Goal: Task Accomplishment & Management: Manage account settings

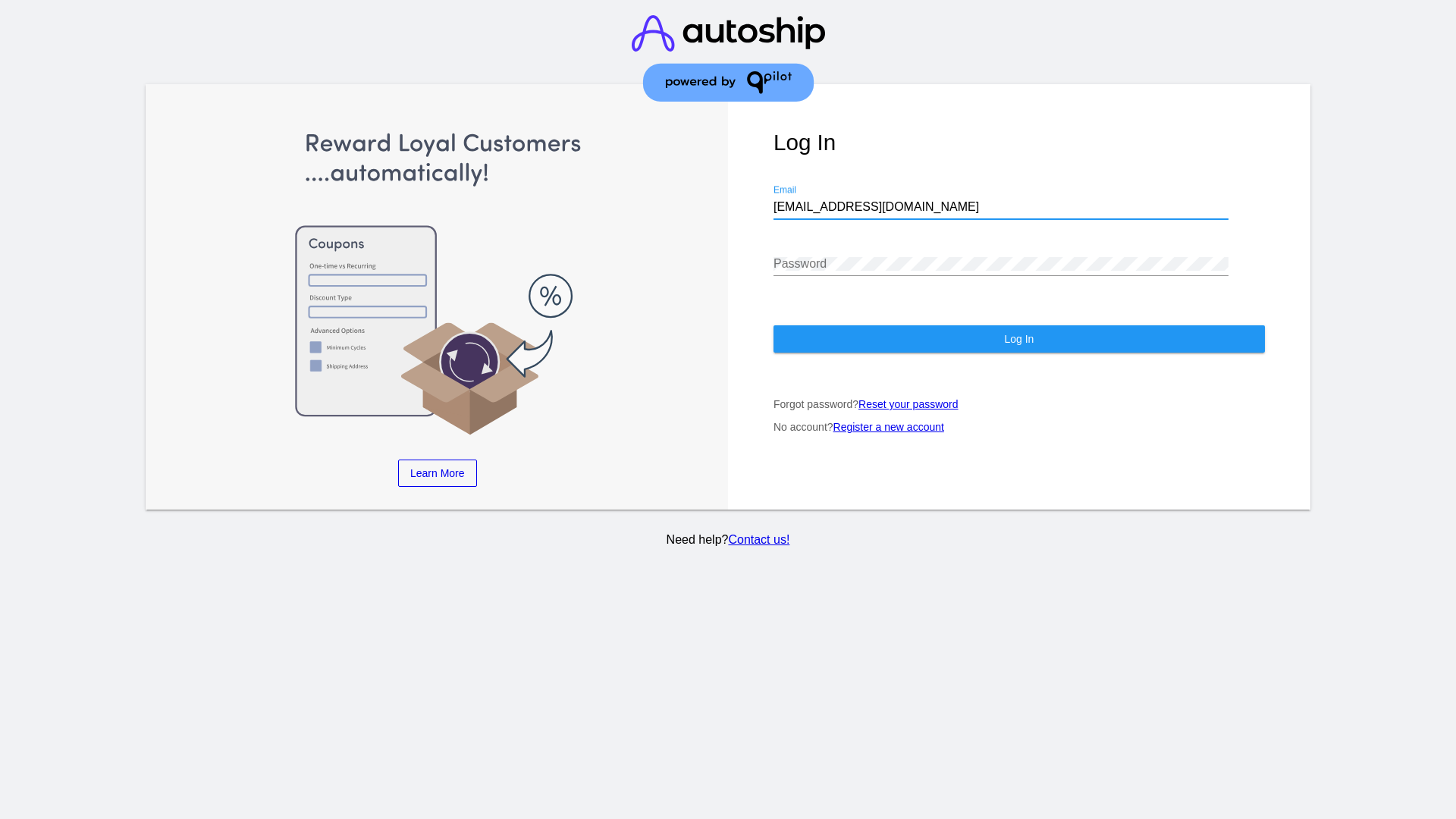
type input "[EMAIL_ADDRESS][DOMAIN_NAME]"
click at [1018, 339] on span "Log In" at bounding box center [1018, 339] width 30 height 12
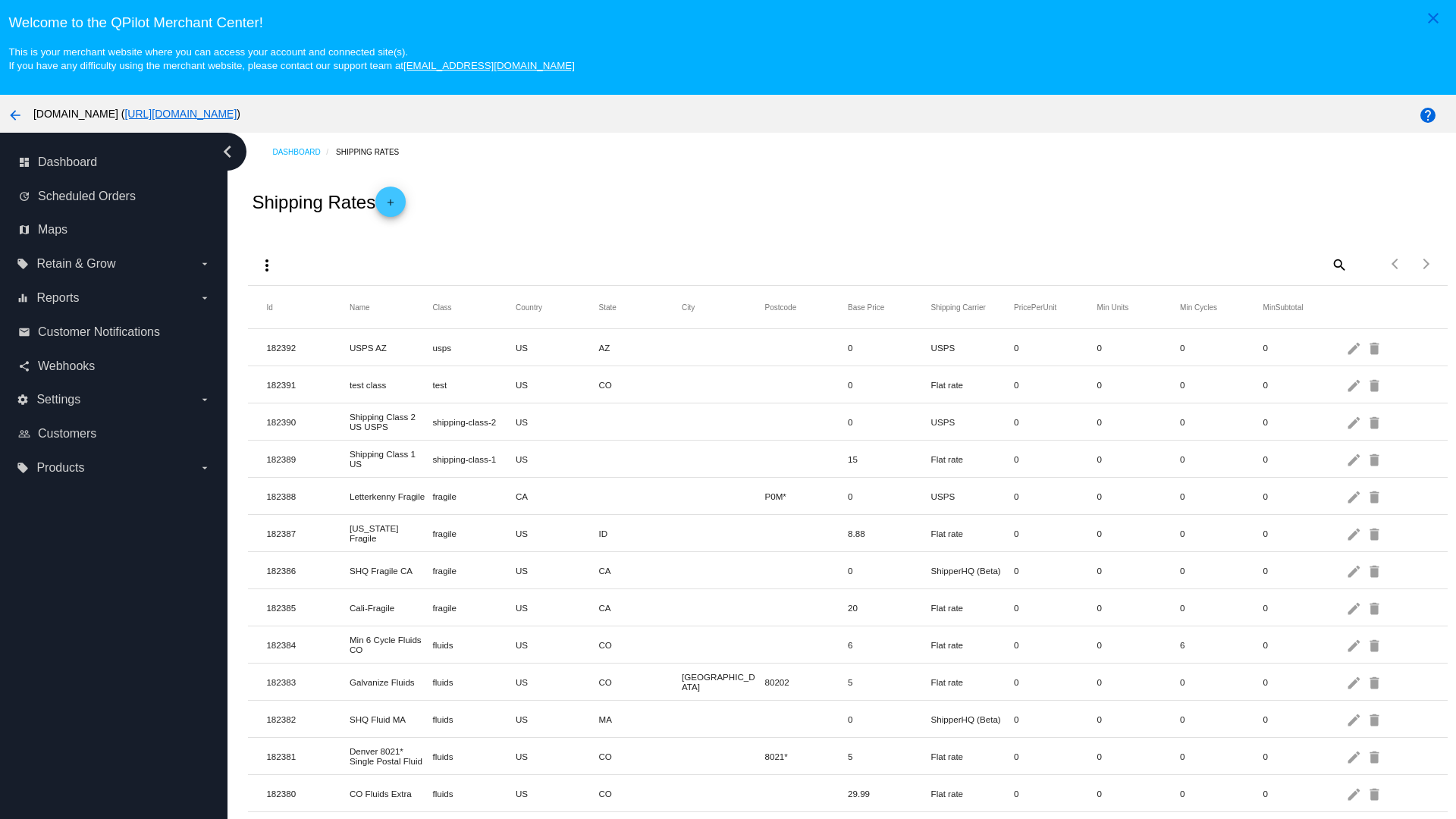
click at [267, 264] on mat-icon "more_vert" at bounding box center [266, 265] width 18 height 18
click at [296, 302] on button "file_download Export" at bounding box center [295, 301] width 88 height 37
click at [267, 264] on mat-icon "more_vert" at bounding box center [266, 265] width 18 height 18
click at [296, 338] on button "file_upload Import" at bounding box center [295, 338] width 88 height 37
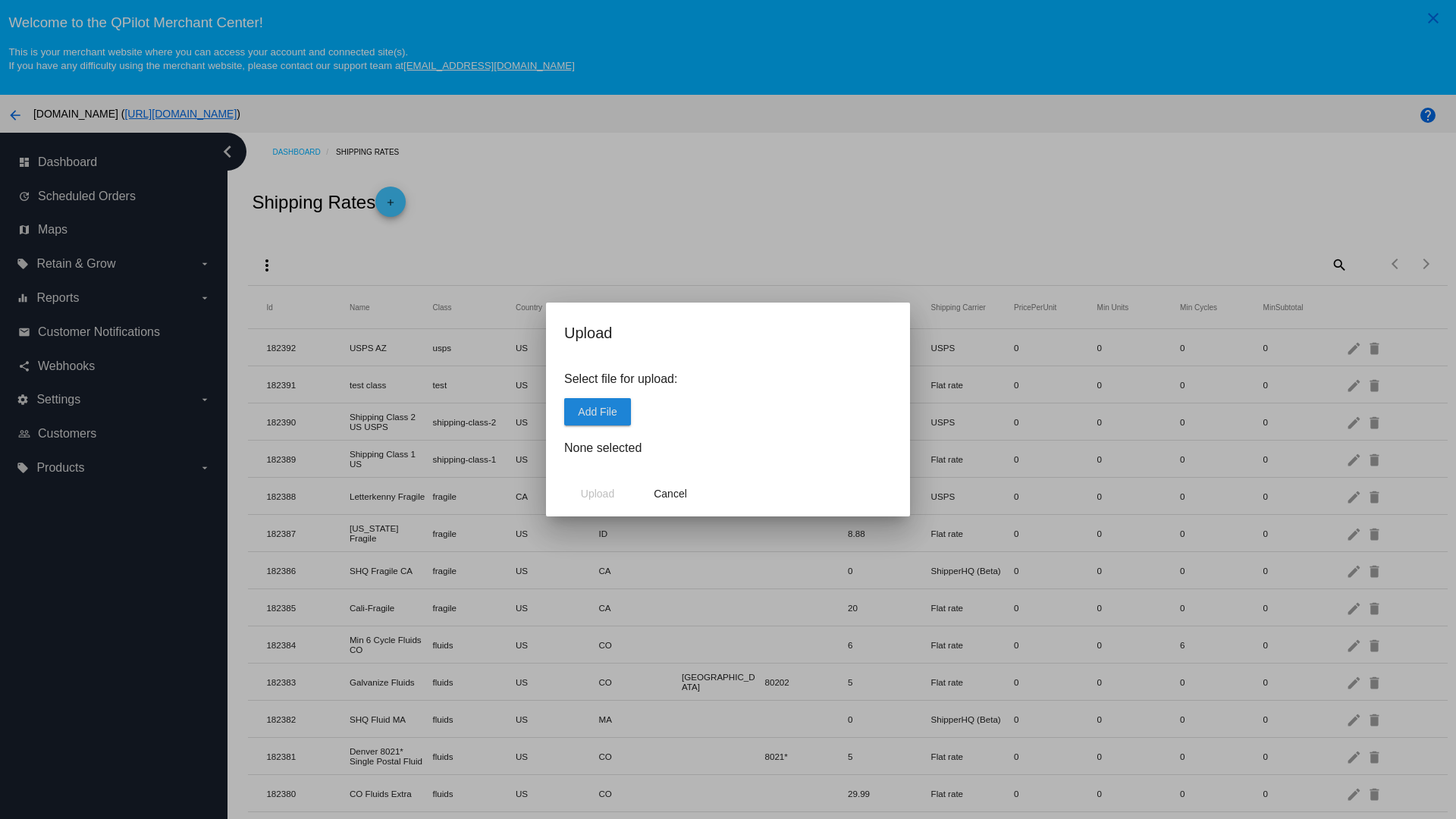
click at [597, 411] on span "Add File" at bounding box center [596, 412] width 38 height 12
click at [597, 494] on span "Upload" at bounding box center [597, 494] width 33 height 12
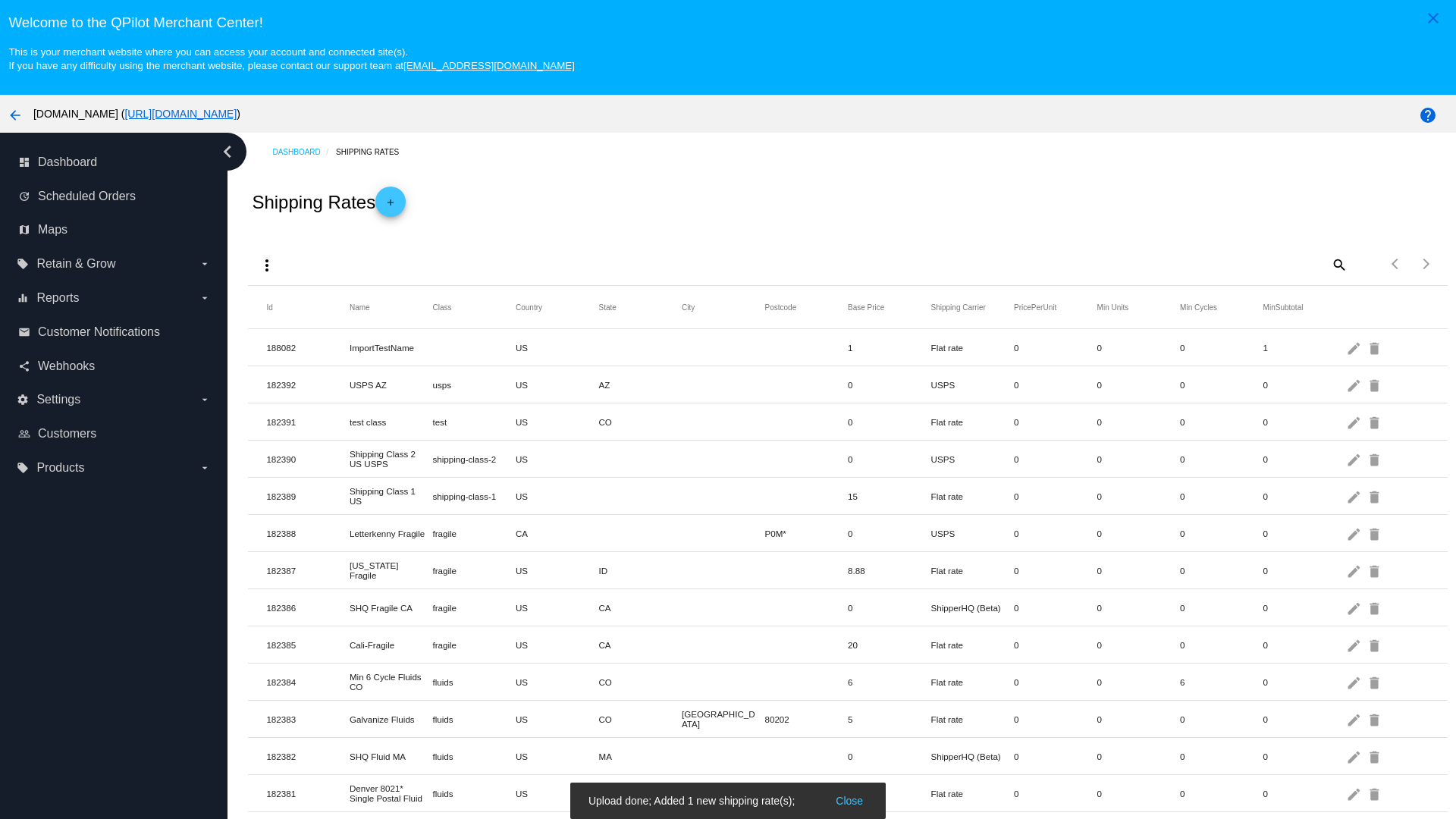
click at [1376, 347] on mat-icon "delete" at bounding box center [1375, 347] width 18 height 23
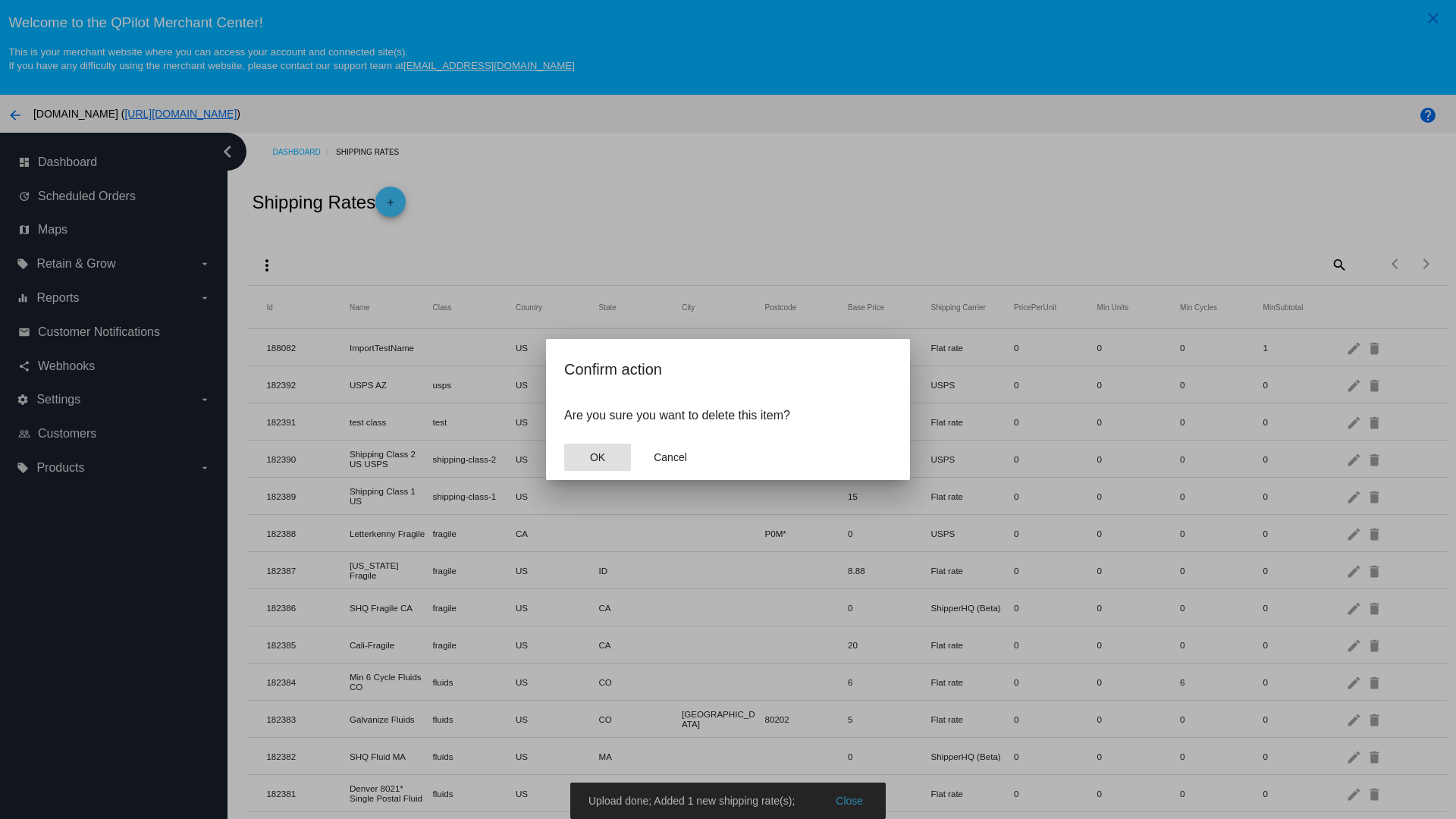
click at [597, 457] on span "OK" at bounding box center [597, 457] width 15 height 12
